Goal: Navigation & Orientation: Go to known website

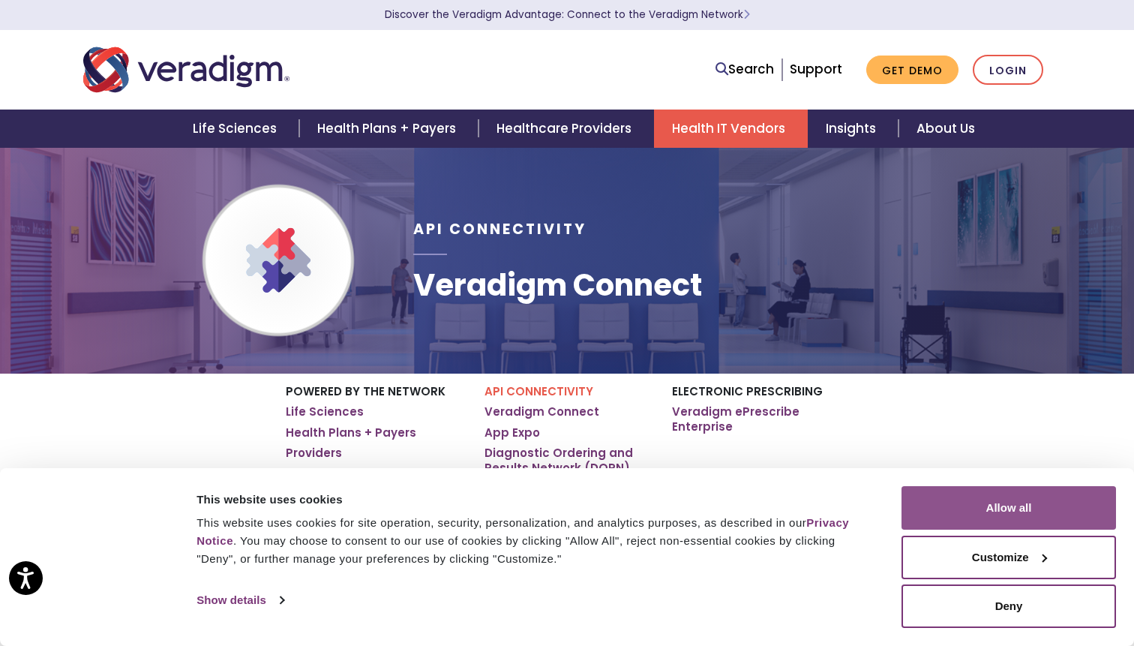
click at [989, 512] on button "Allow all" at bounding box center [1008, 507] width 214 height 43
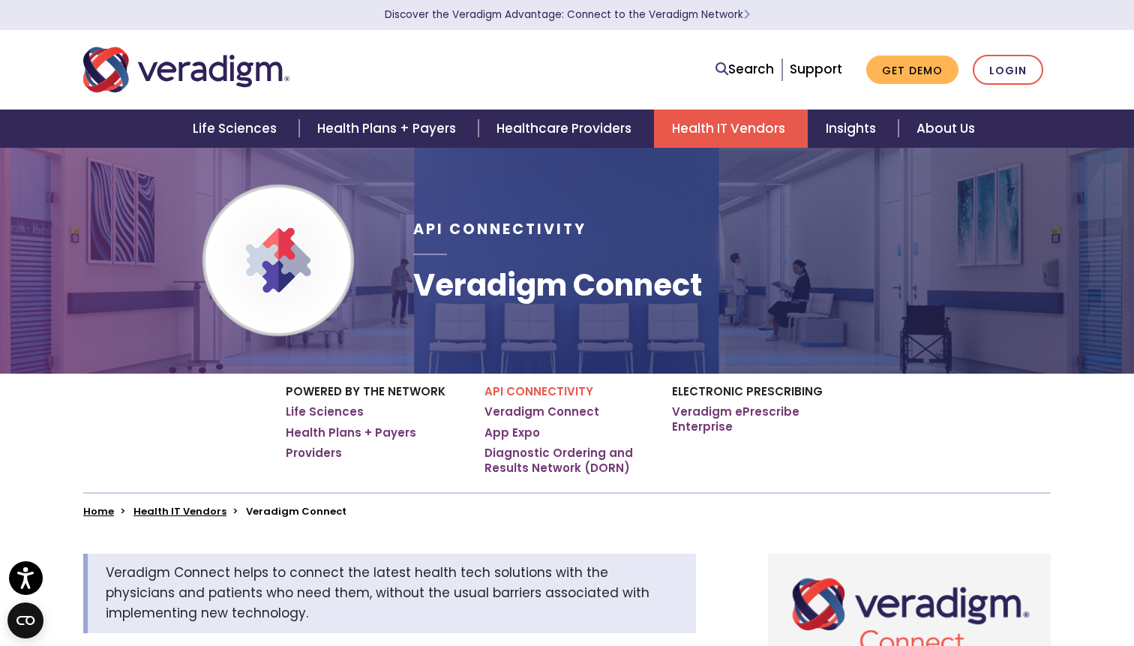
click at [476, 293] on h1 "Veradigm Connect" at bounding box center [557, 285] width 289 height 36
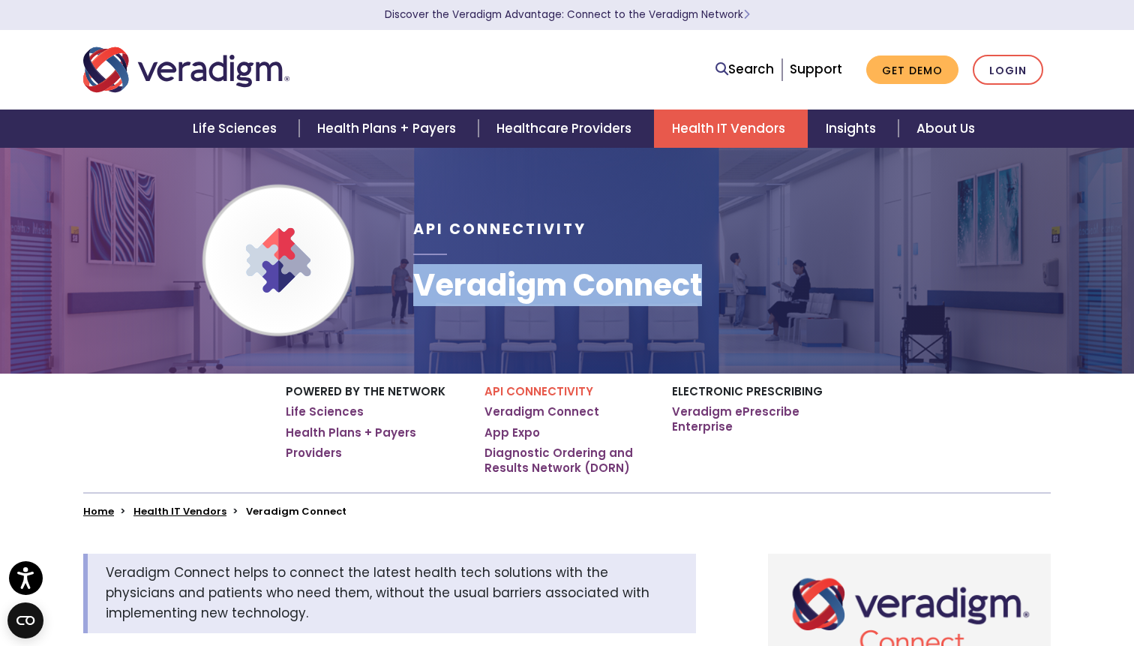
click at [476, 293] on h1 "Veradigm Connect" at bounding box center [557, 285] width 289 height 36
click at [602, 300] on h1 "Veradigm Connect" at bounding box center [557, 285] width 289 height 36
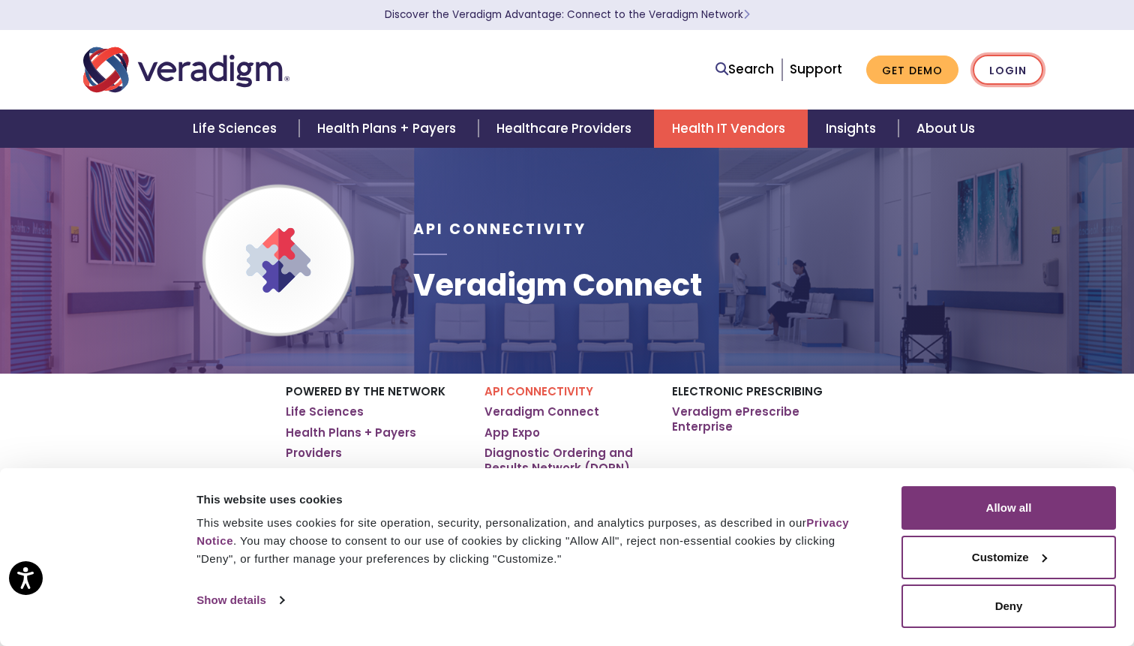
click at [996, 67] on link "Login" at bounding box center [1008, 70] width 70 height 31
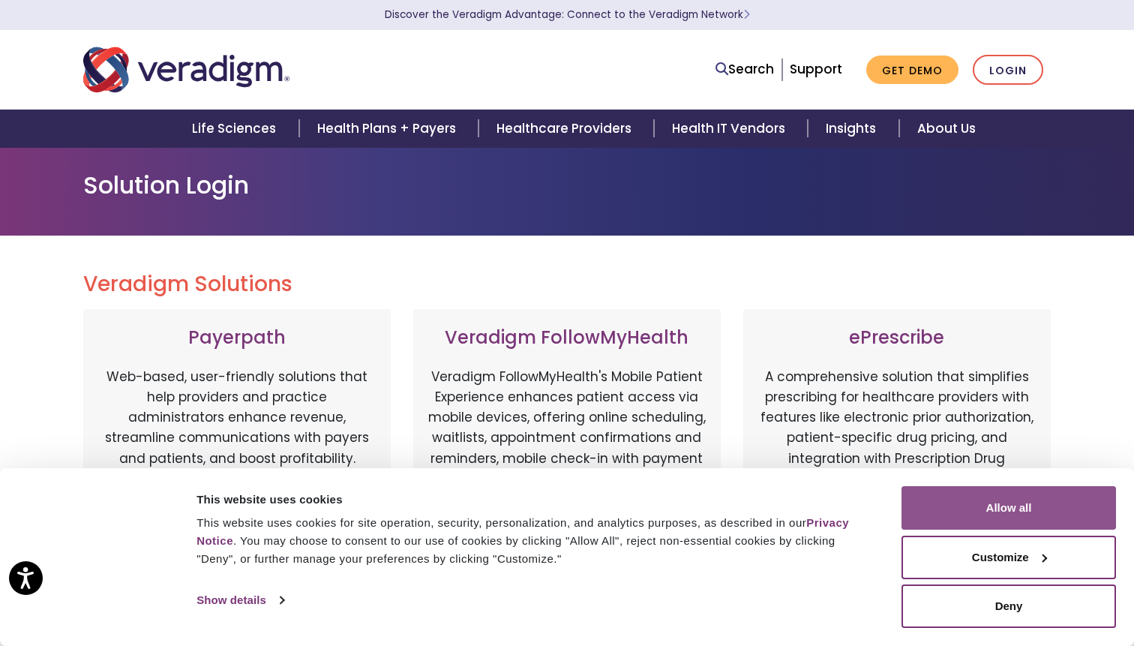
click at [948, 509] on button "Allow all" at bounding box center [1008, 507] width 214 height 43
